Goal: Transaction & Acquisition: Obtain resource

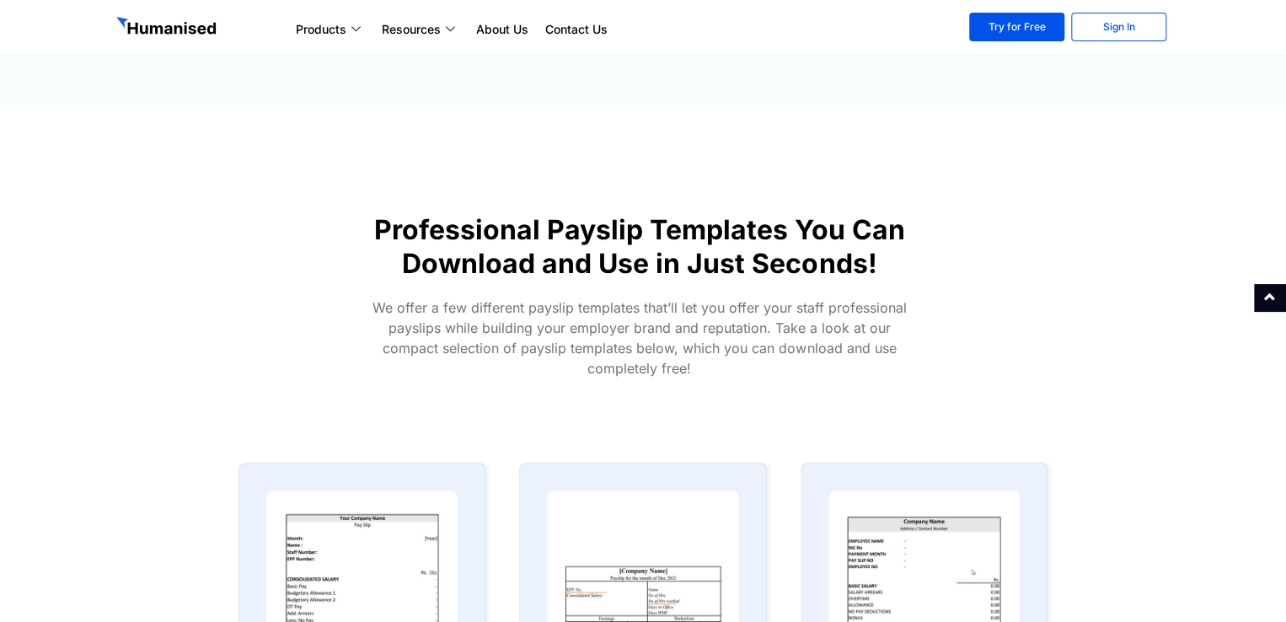
scroll to position [759, 0]
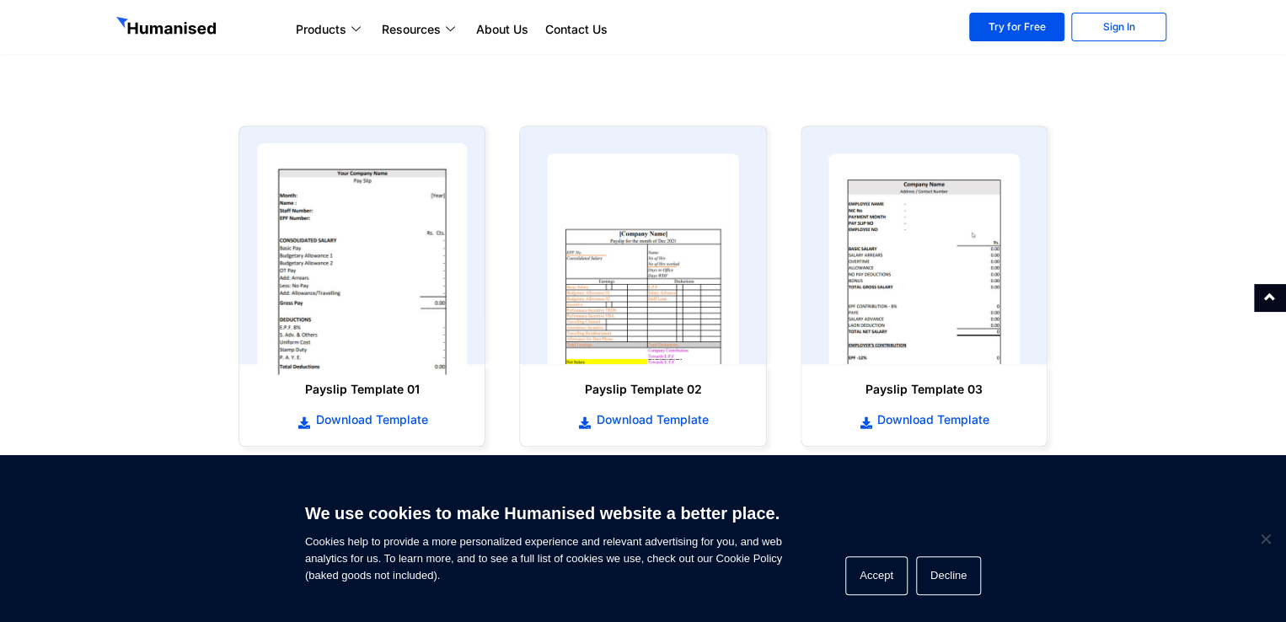
click at [365, 271] on img at bounding box center [362, 259] width 211 height 232
click at [368, 270] on img at bounding box center [362, 259] width 211 height 232
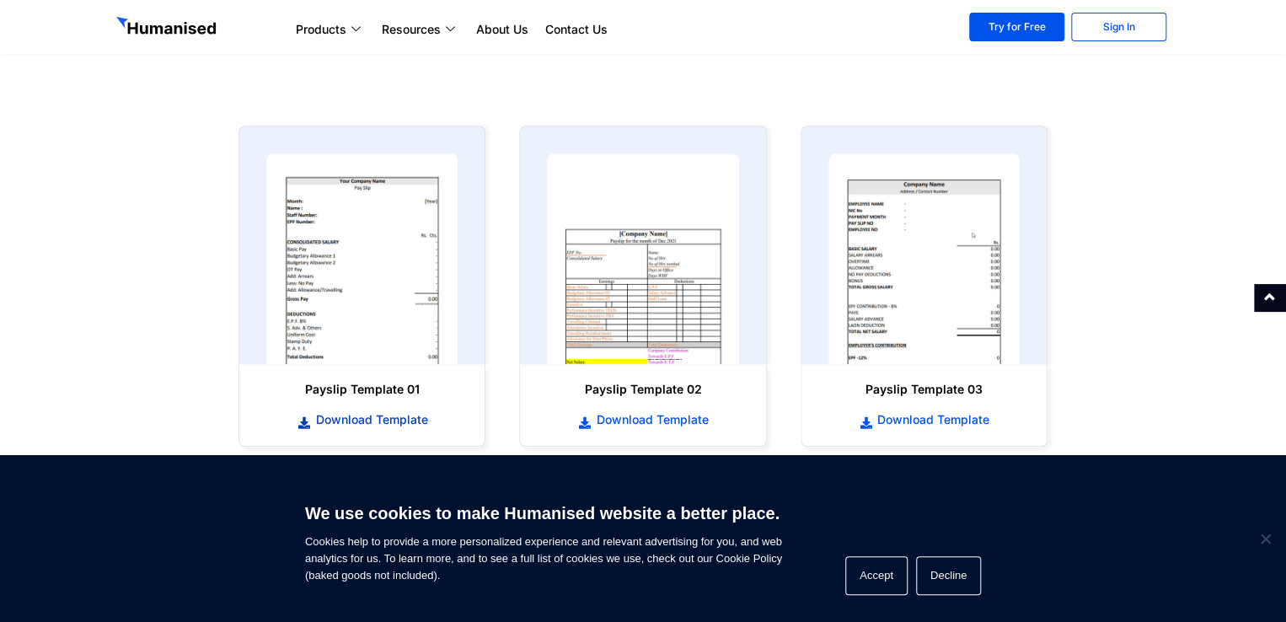
click at [327, 417] on span "Download Template" at bounding box center [369, 419] width 116 height 17
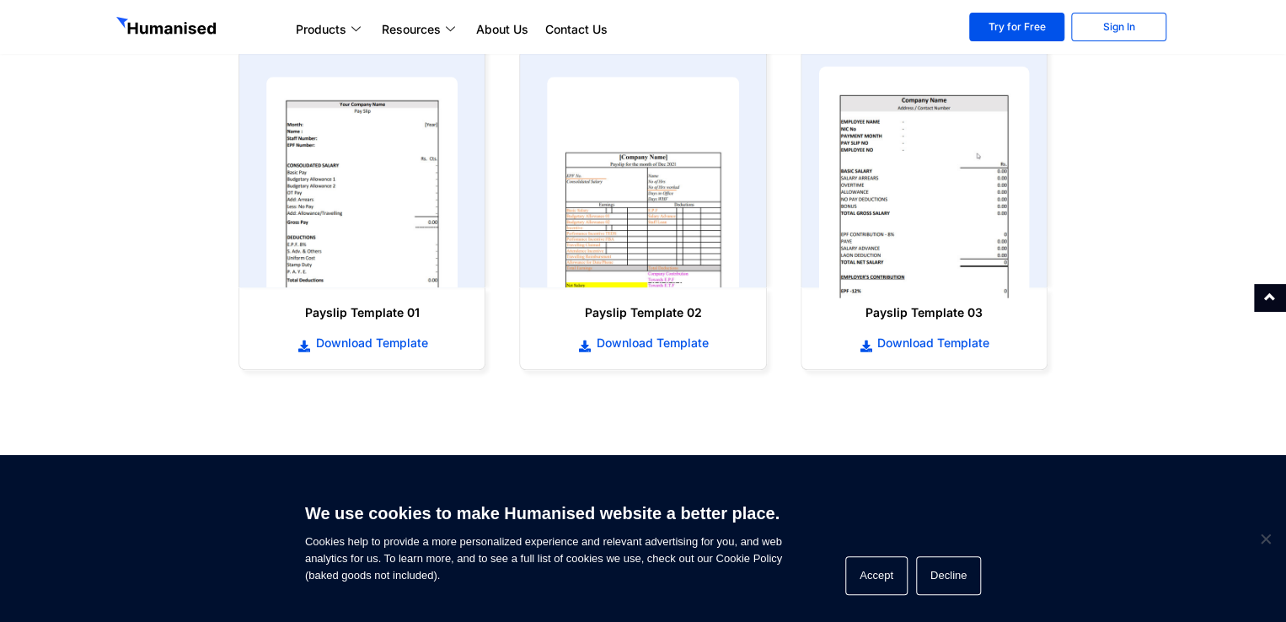
scroll to position [927, 0]
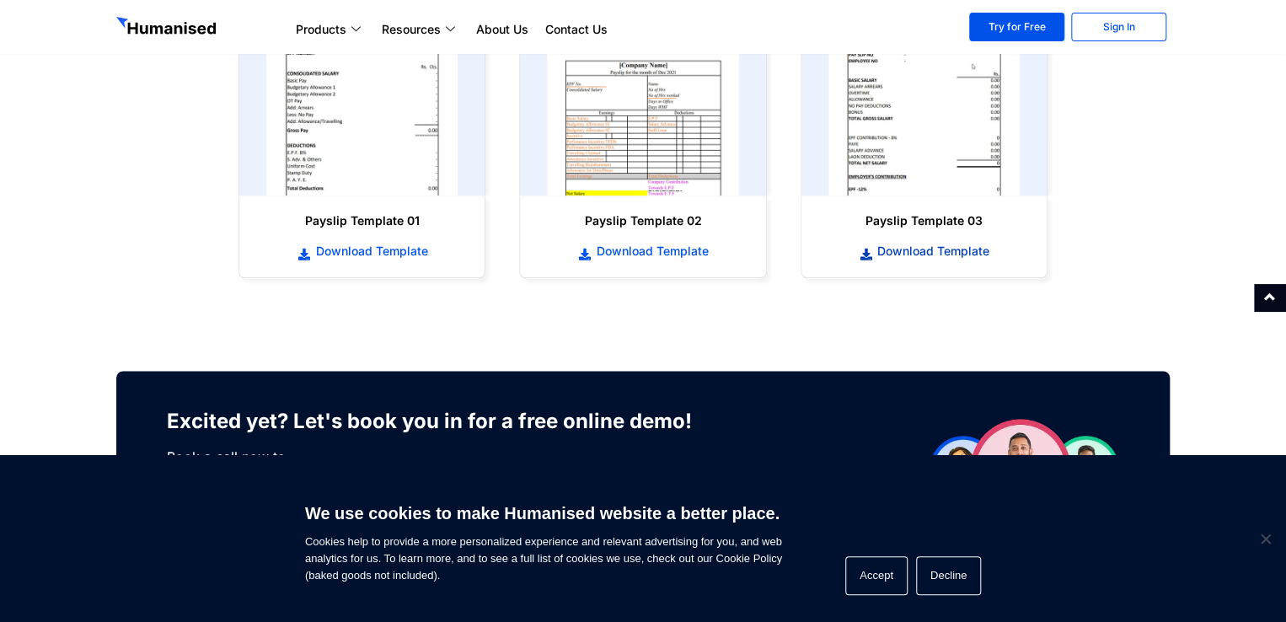
click at [892, 249] on span "Download Template" at bounding box center [931, 251] width 116 height 17
click at [934, 250] on span "Download Template" at bounding box center [931, 251] width 116 height 17
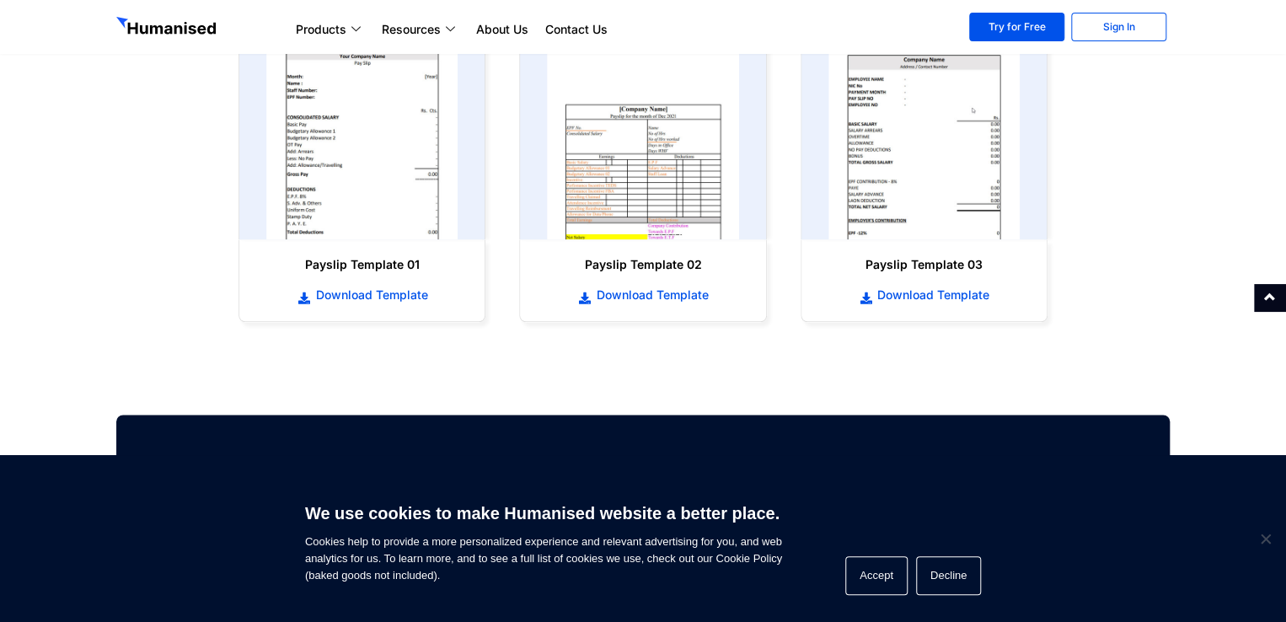
scroll to position [843, 0]
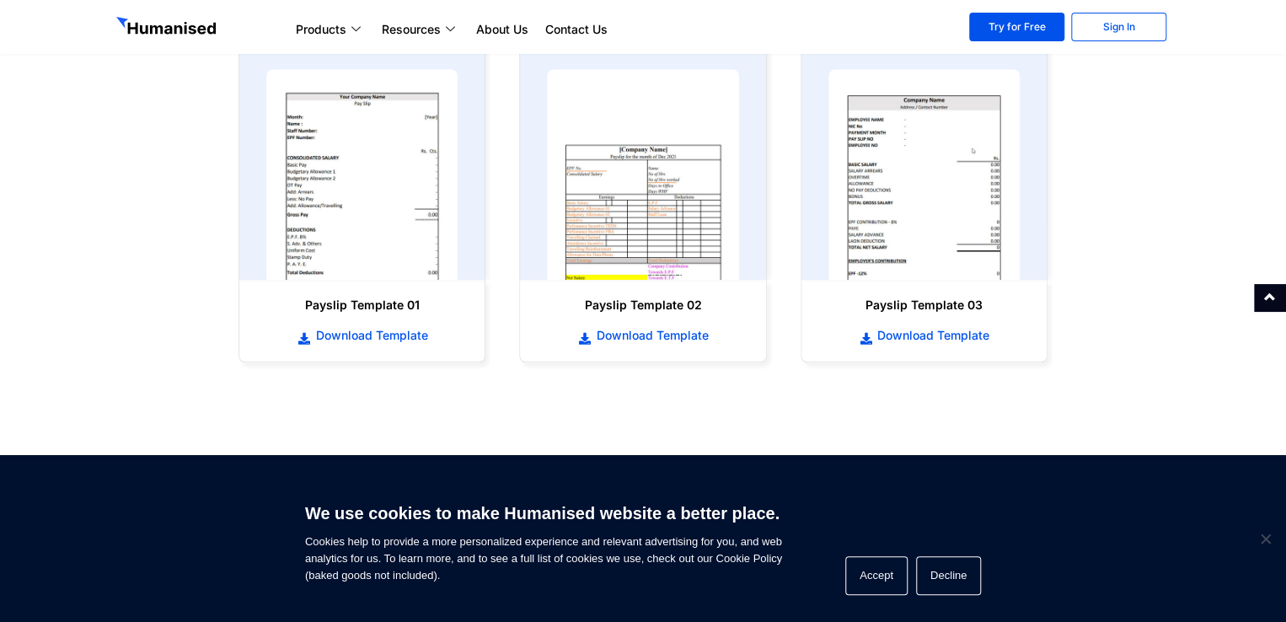
click at [904, 305] on h6 "Payslip Template 03" at bounding box center [925, 305] width 212 height 17
click at [863, 336] on icon at bounding box center [866, 339] width 15 height 12
click at [683, 347] on div "Payslip Template 02 Download Template" at bounding box center [643, 320] width 228 height 65
click at [688, 338] on span "Download Template" at bounding box center [651, 335] width 116 height 17
